Goal: Task Accomplishment & Management: Manage account settings

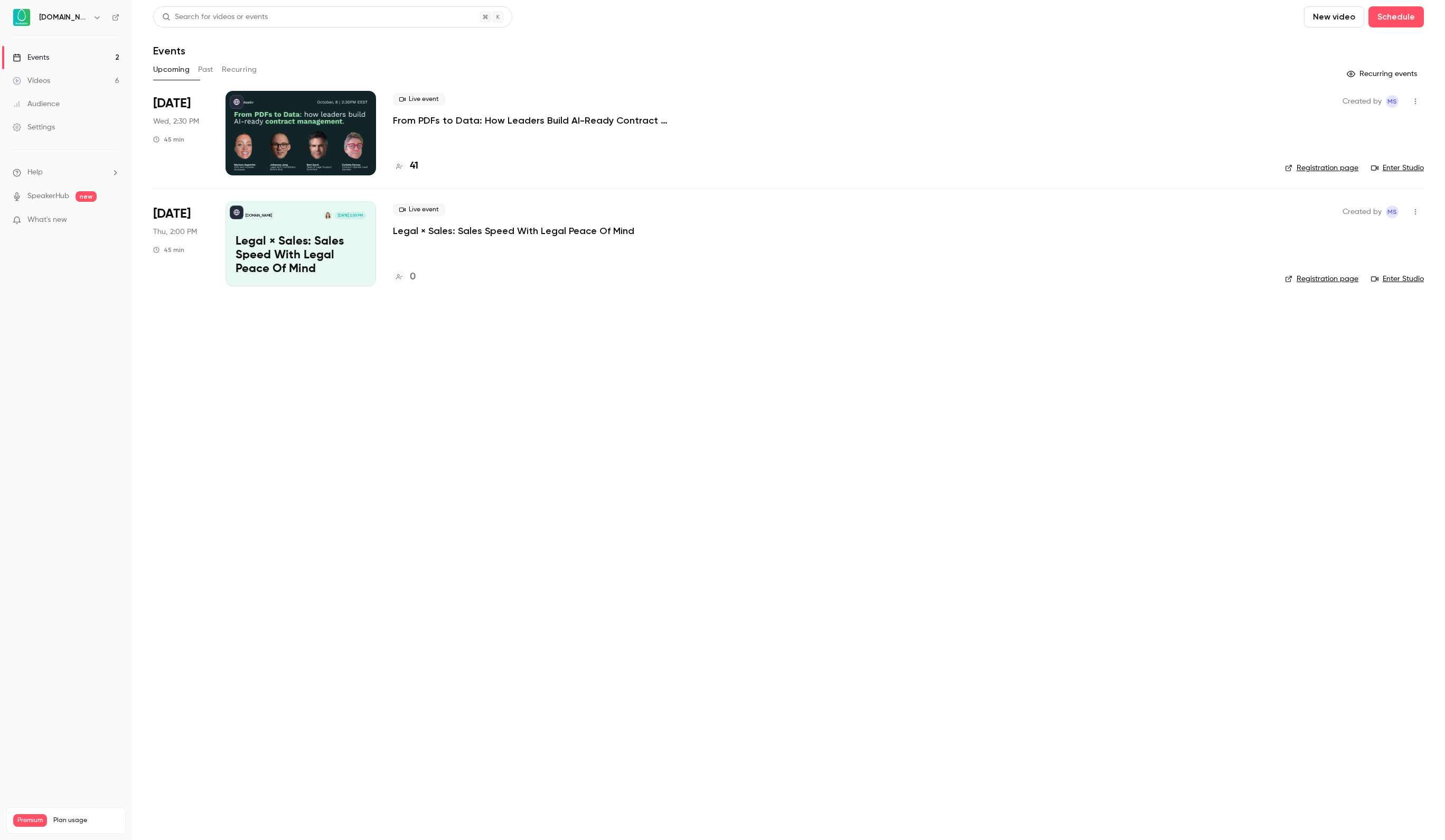
click at [339, 130] on div at bounding box center [300, 133] width 150 height 85
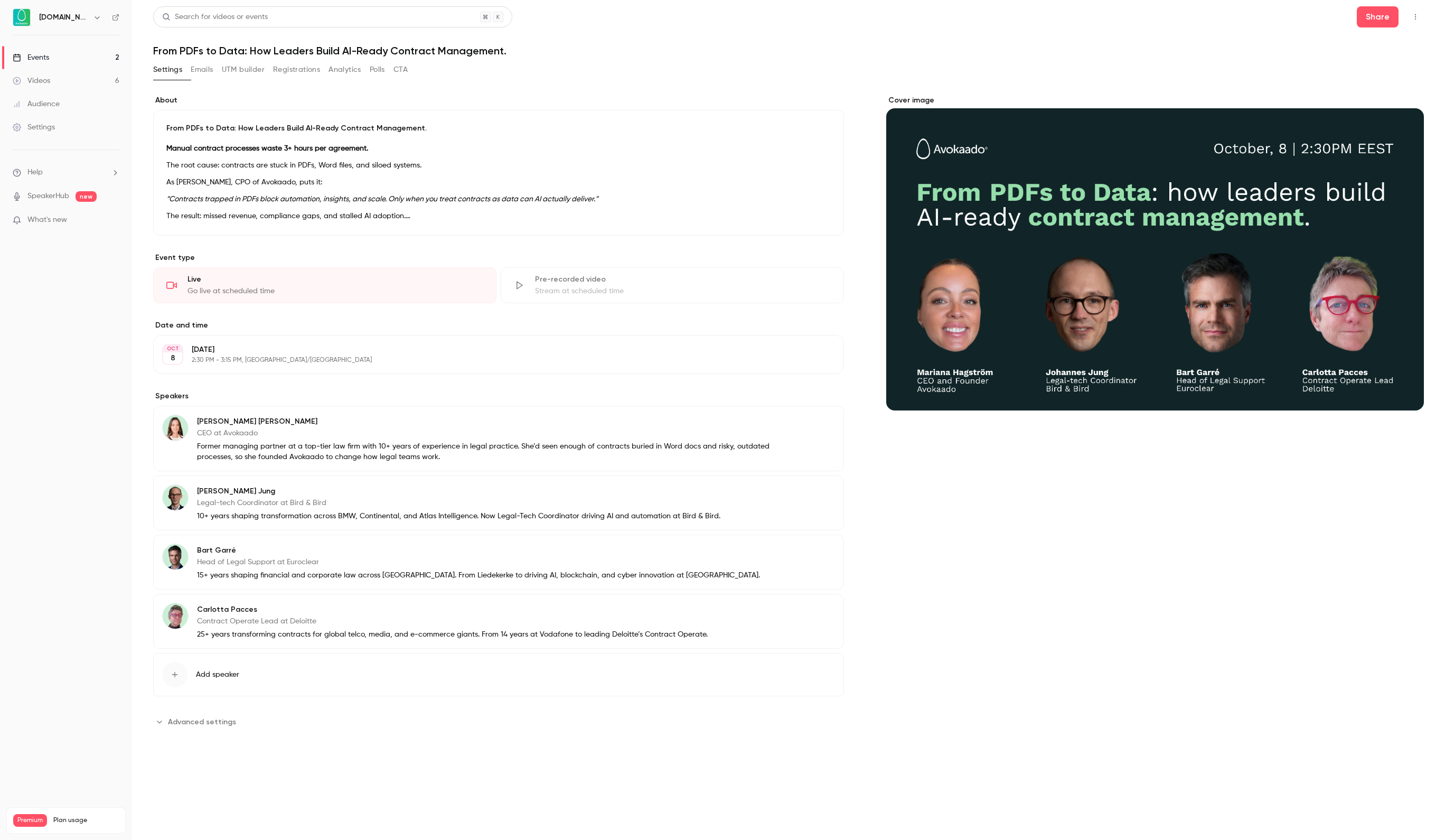
click at [320, 73] on button "Registrations" at bounding box center [296, 69] width 47 height 17
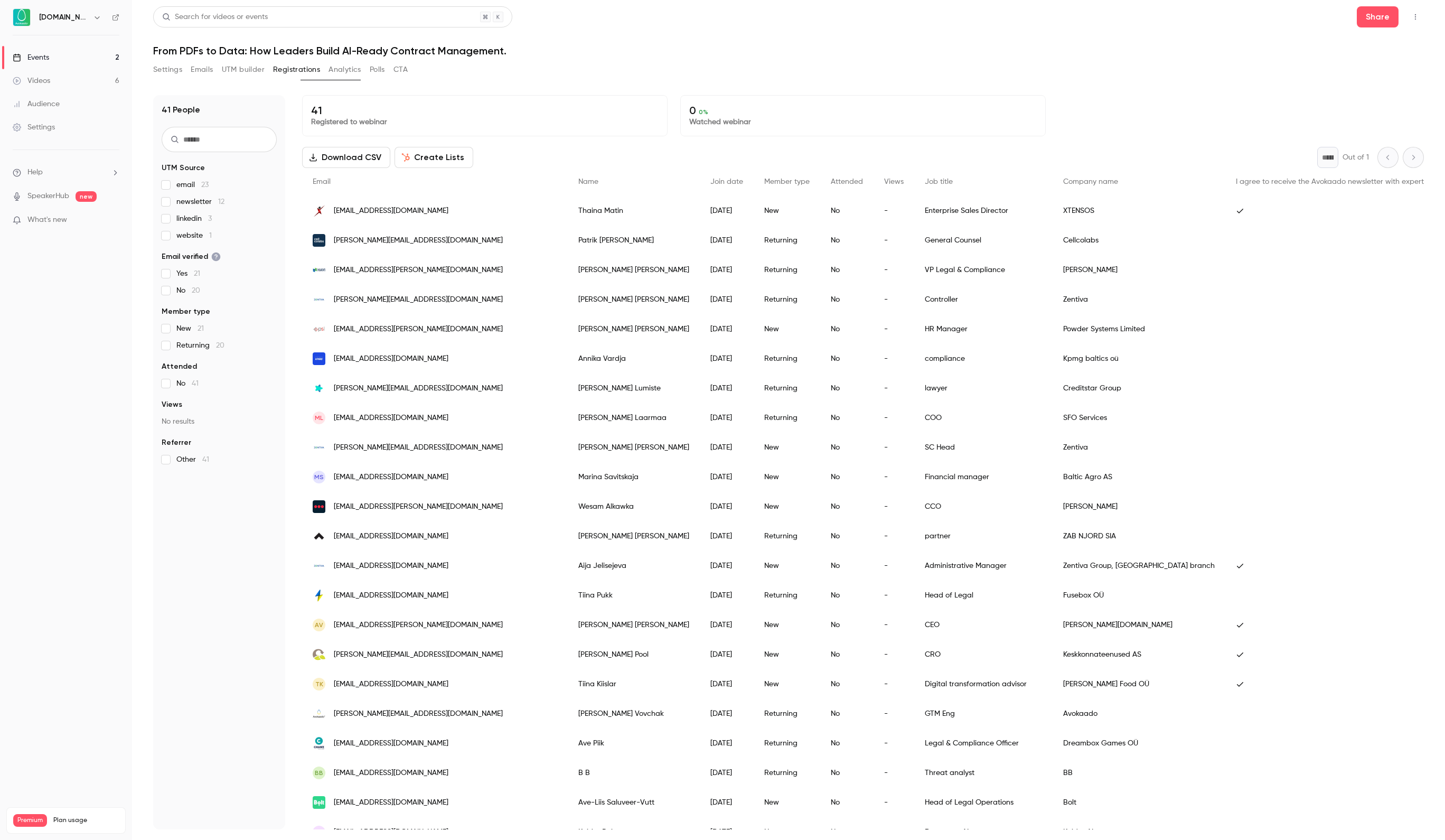
click at [181, 221] on span "linkedin 3" at bounding box center [194, 218] width 36 height 10
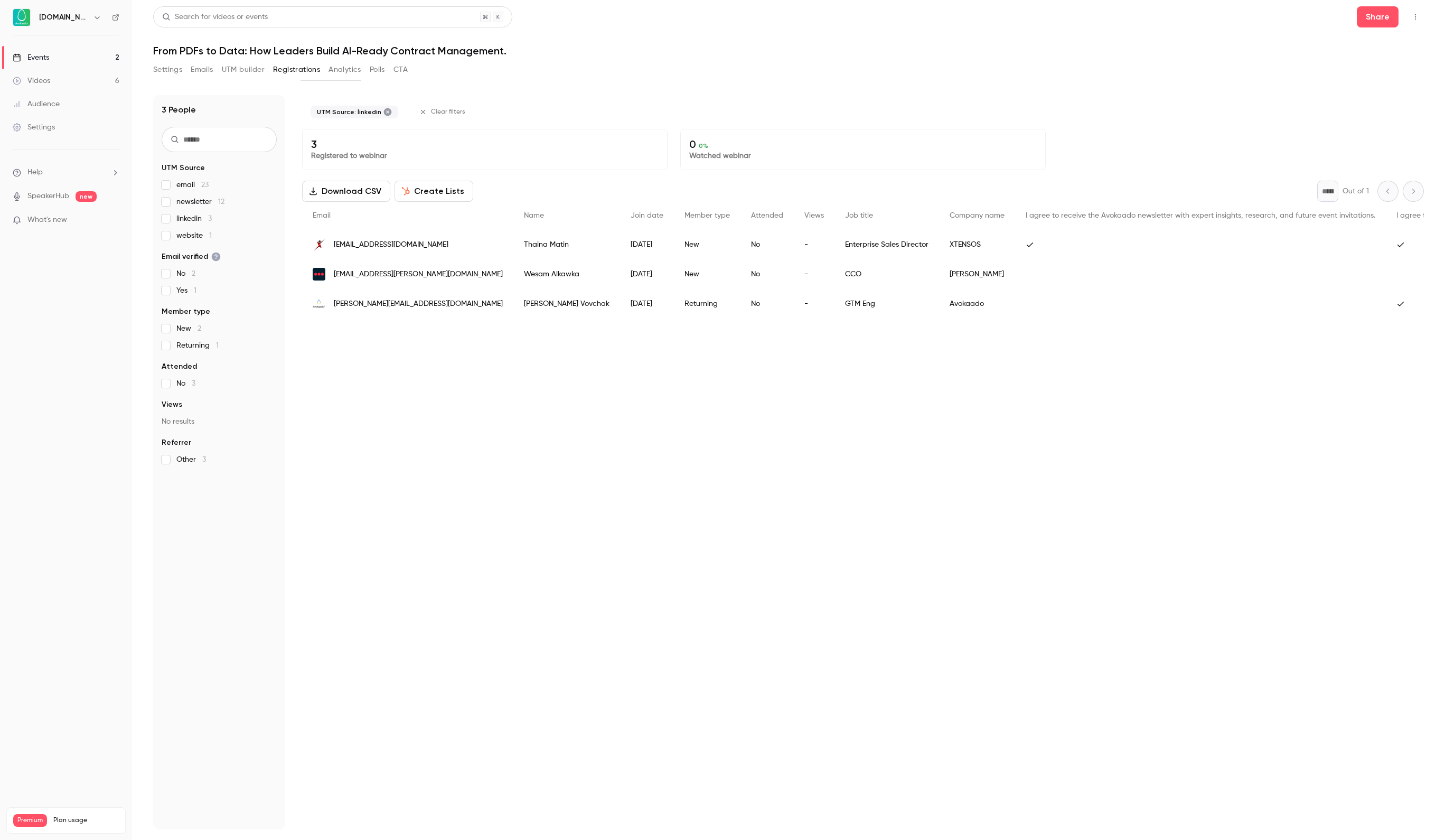
click at [68, 57] on link "Events 2" at bounding box center [66, 57] width 132 height 23
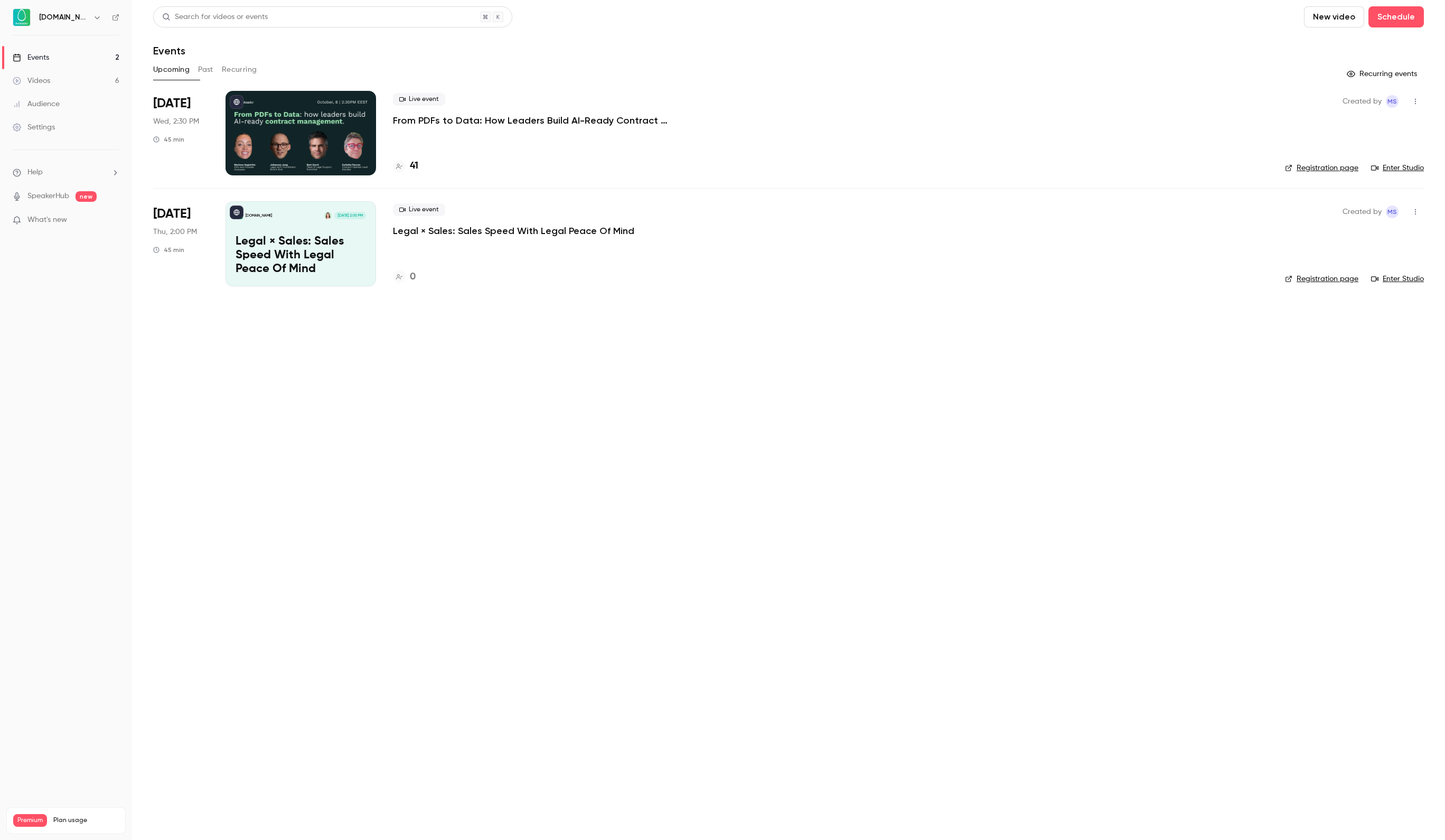
click at [293, 106] on div at bounding box center [300, 133] width 150 height 85
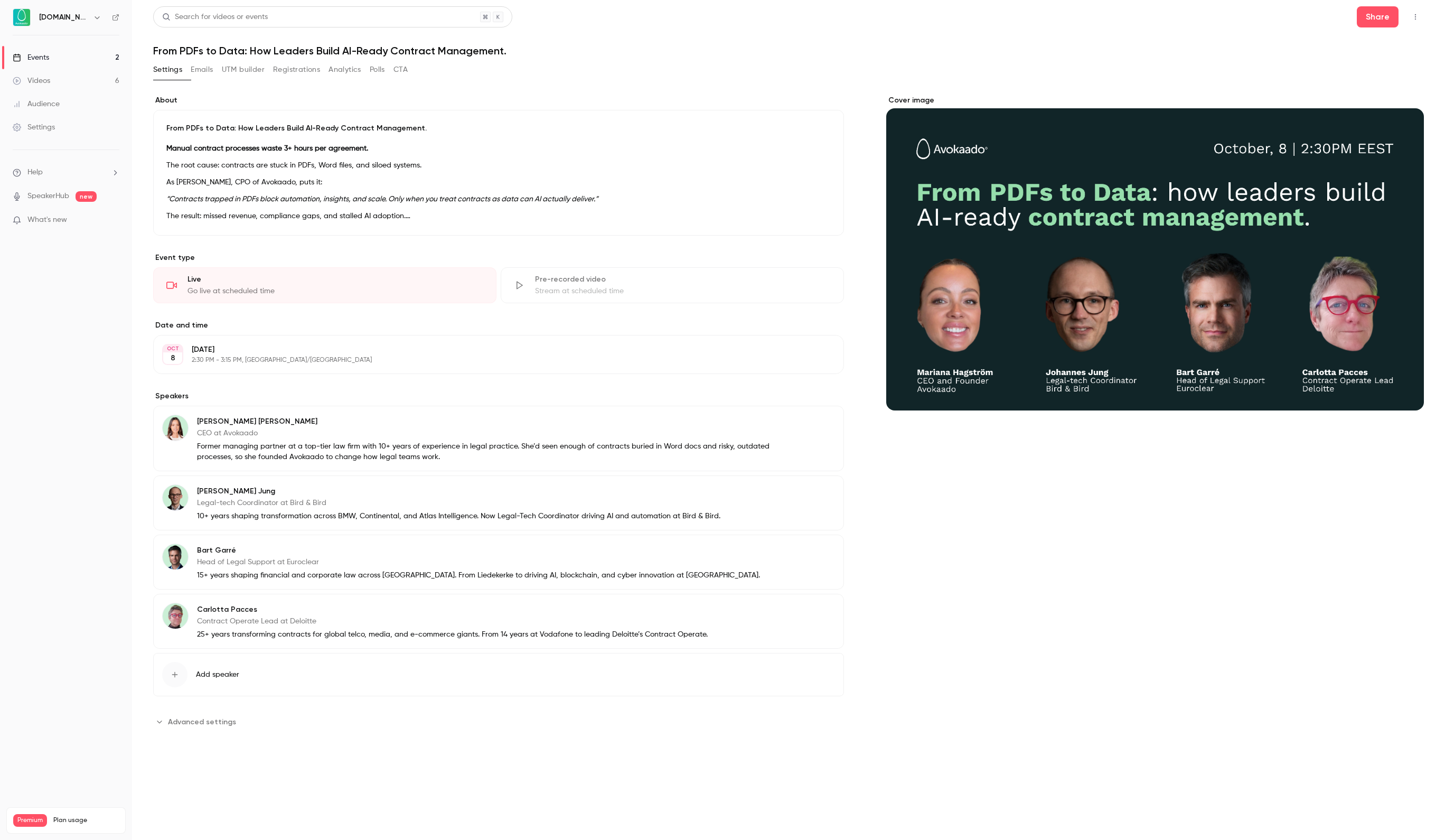
click at [318, 63] on button "Registrations" at bounding box center [296, 69] width 47 height 17
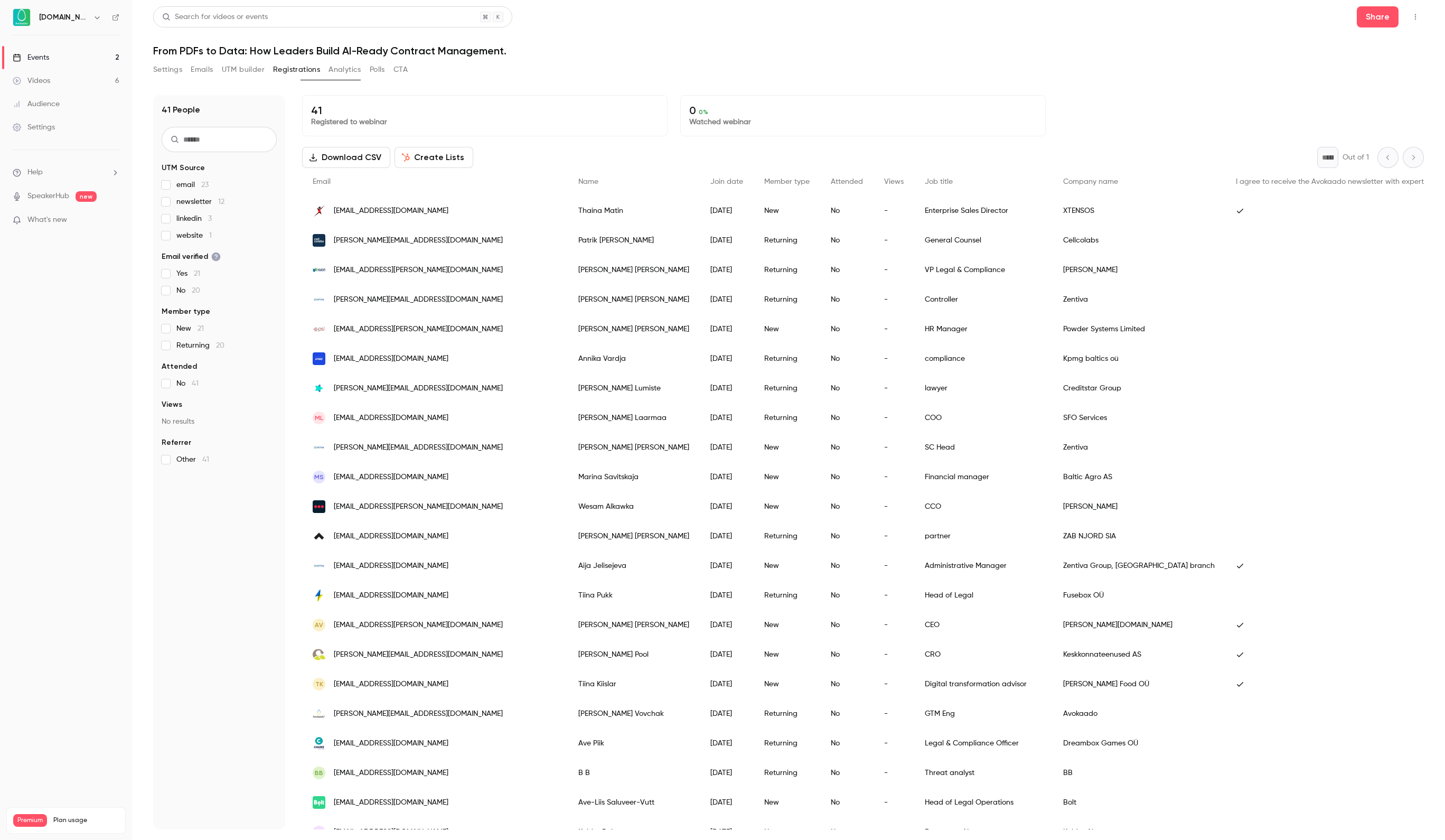
click at [194, 220] on span "linkedin 3" at bounding box center [194, 218] width 36 height 10
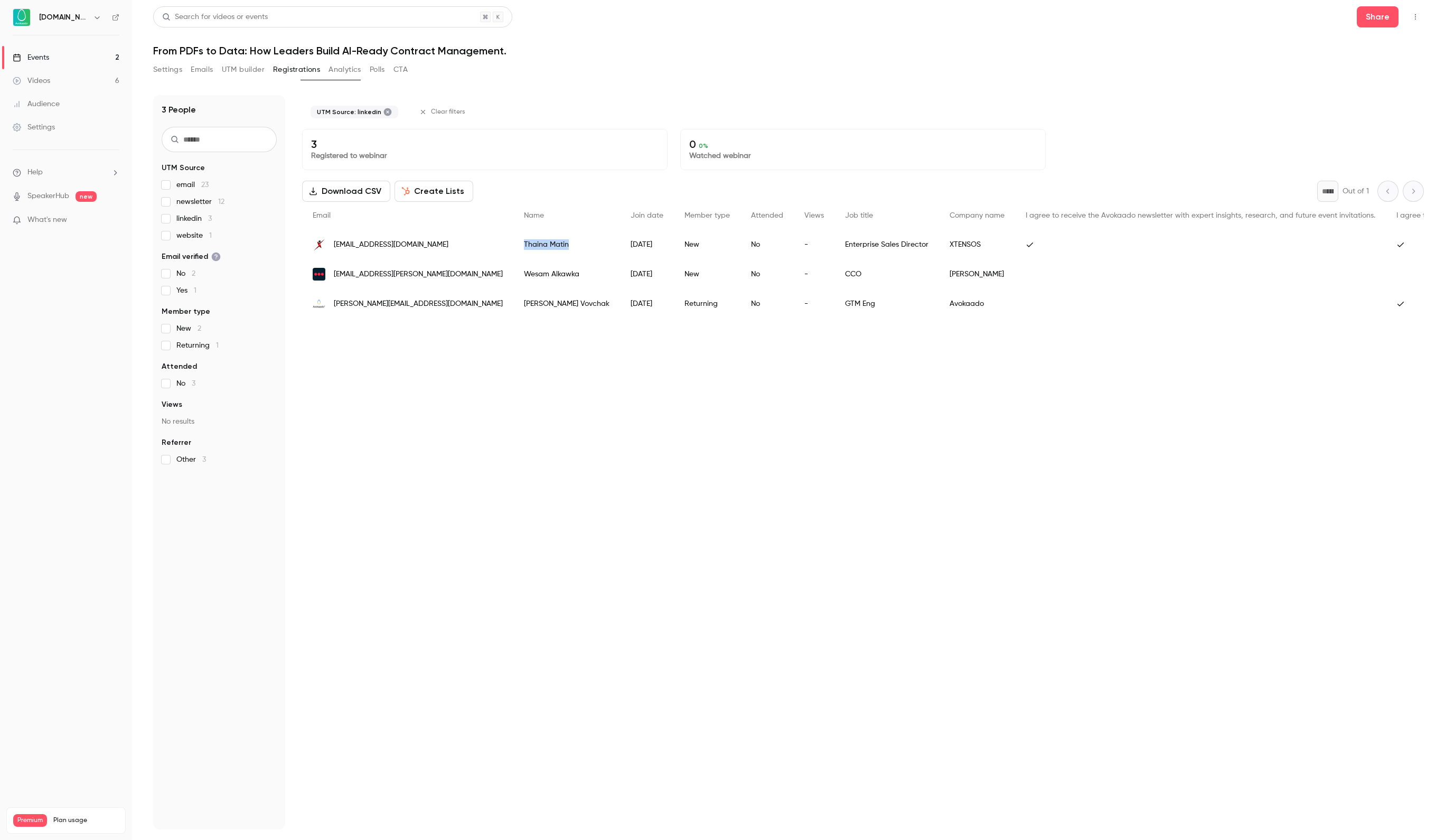
drag, startPoint x: 478, startPoint y: 248, endPoint x: 537, endPoint y: 254, distance: 59.3
click at [537, 254] on div "Thaina Matin" at bounding box center [566, 244] width 107 height 30
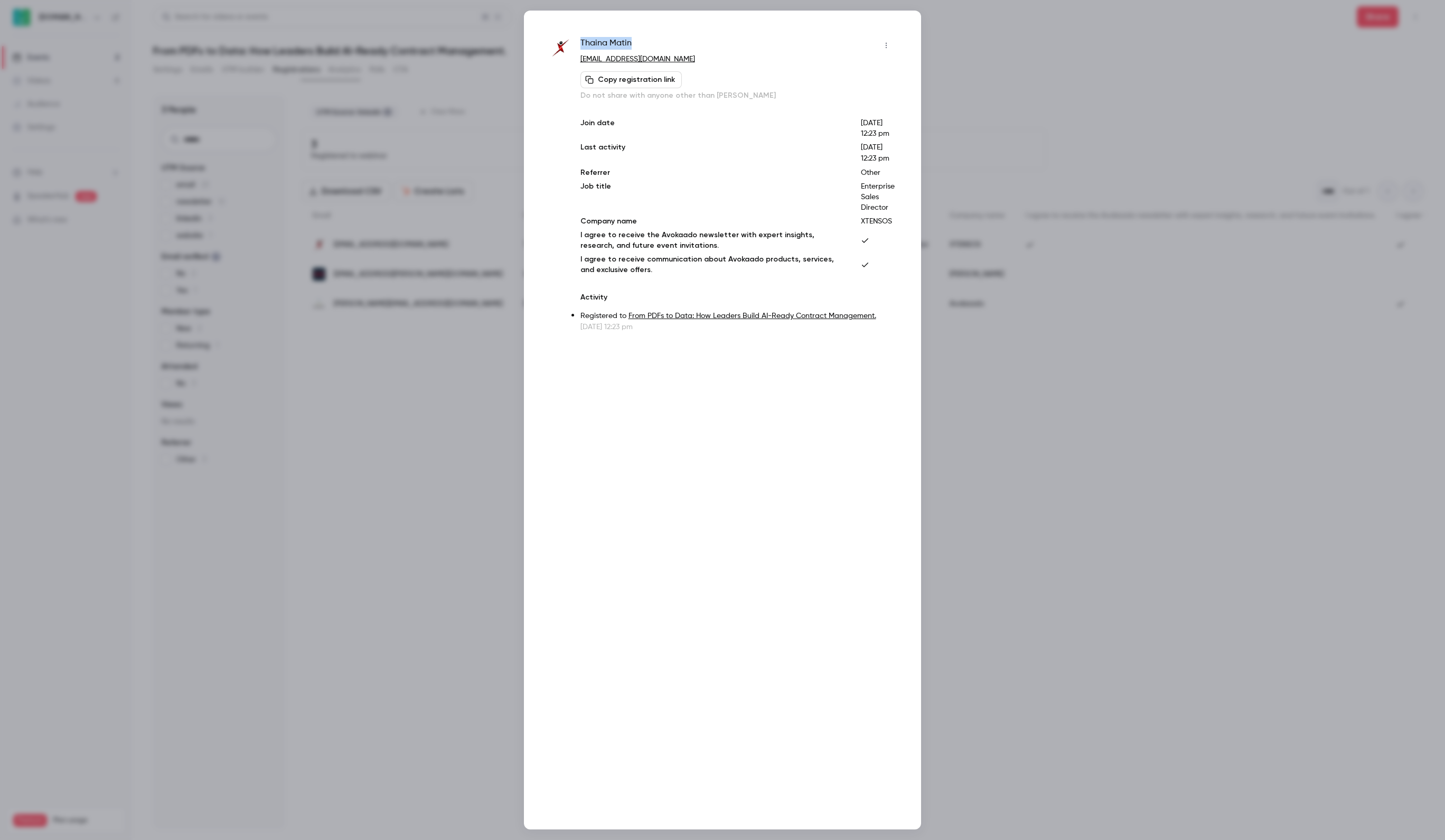
drag, startPoint x: 580, startPoint y: 43, endPoint x: 652, endPoint y: 40, distance: 72.1
click at [650, 41] on div "Thaina Matin" at bounding box center [737, 45] width 314 height 17
copy span "Thaina Matin"
click at [382, 104] on div at bounding box center [722, 420] width 1445 height 840
